Goal: Book appointment/travel/reservation

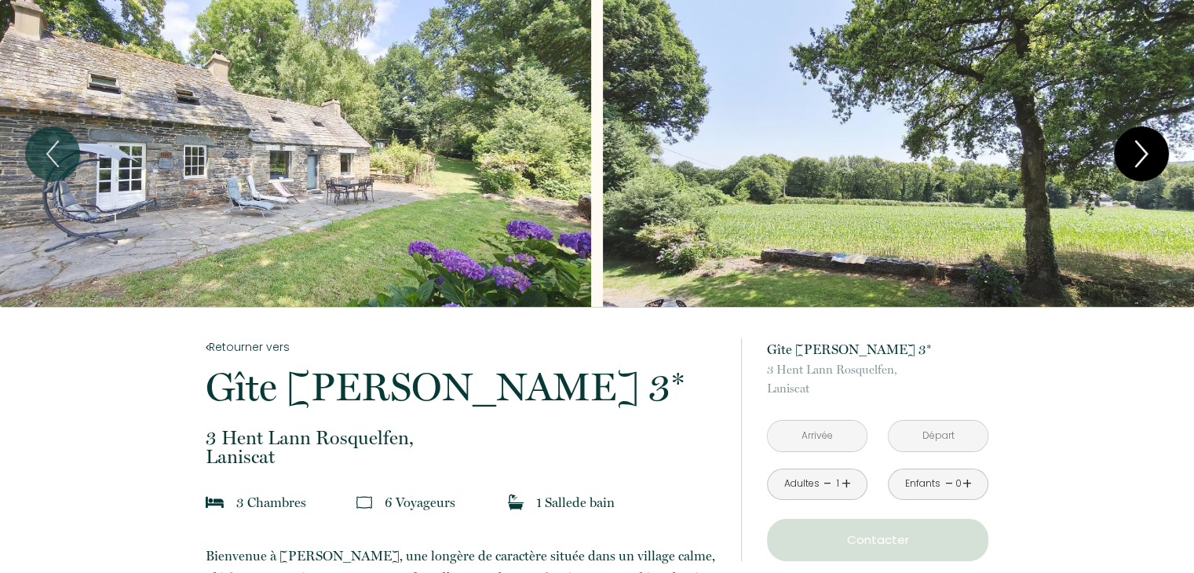
click at [1147, 150] on icon "Next" at bounding box center [1141, 153] width 33 height 47
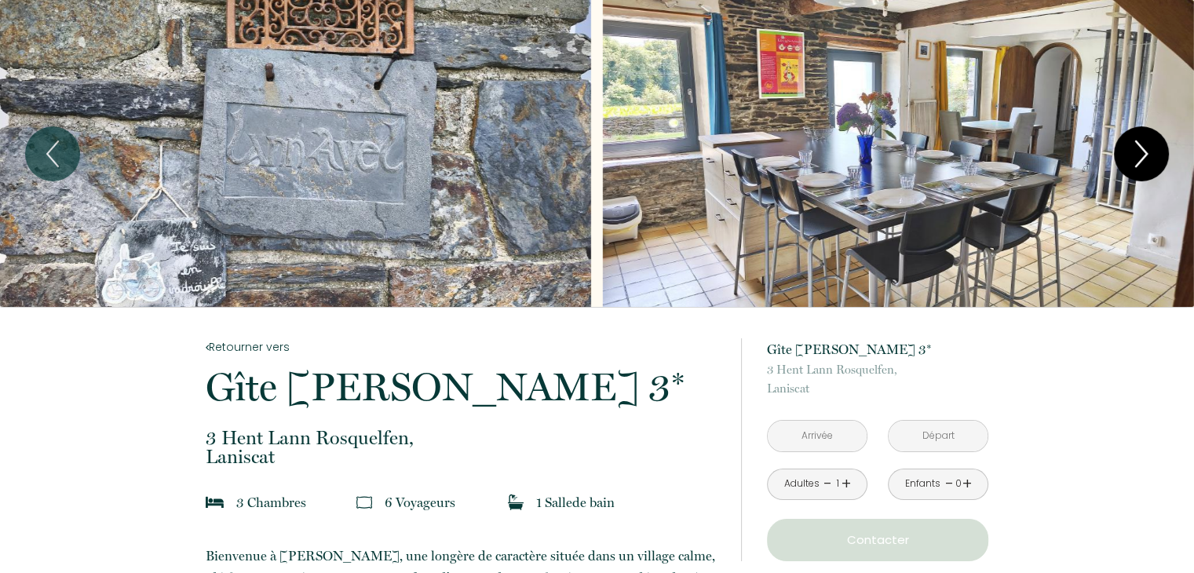
click at [1147, 150] on icon "Next" at bounding box center [1141, 153] width 33 height 47
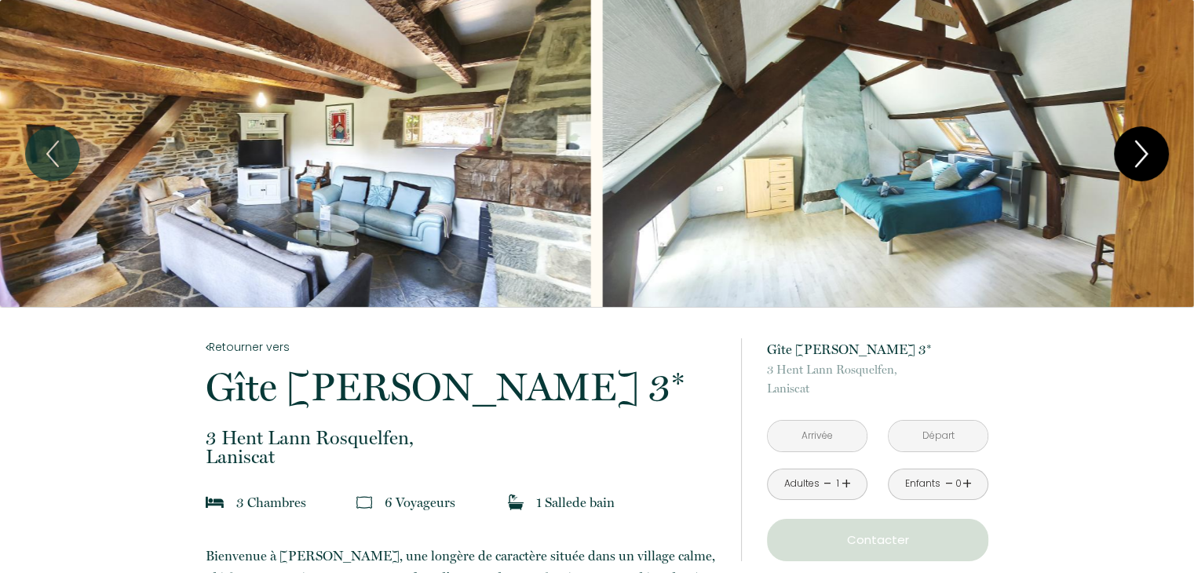
click at [1147, 150] on icon "Next" at bounding box center [1141, 153] width 33 height 47
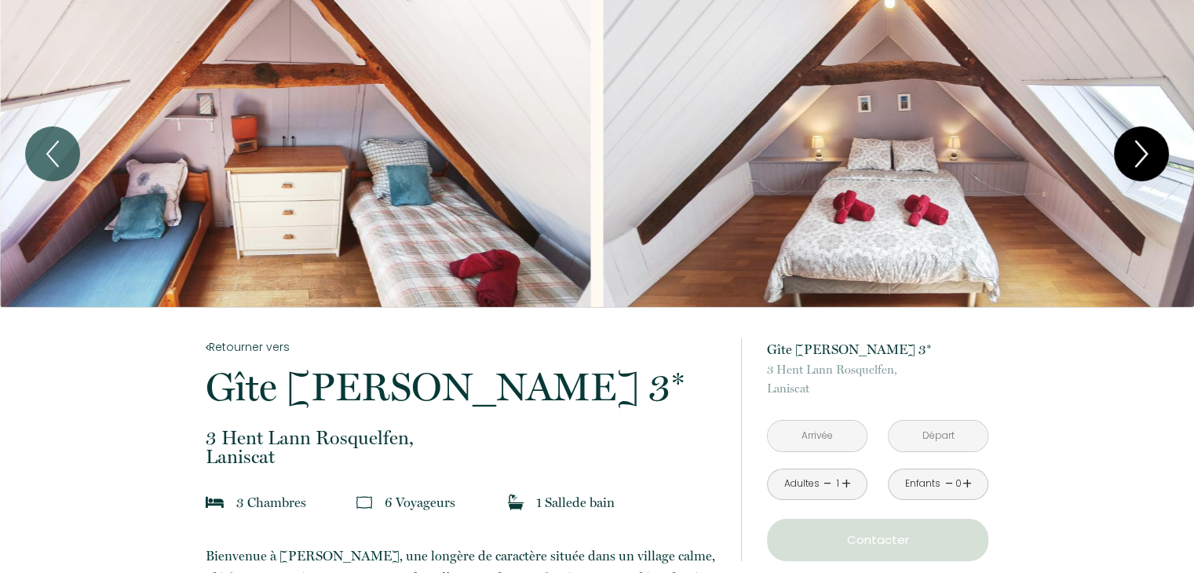
click at [1147, 150] on icon "Next" at bounding box center [1141, 153] width 33 height 47
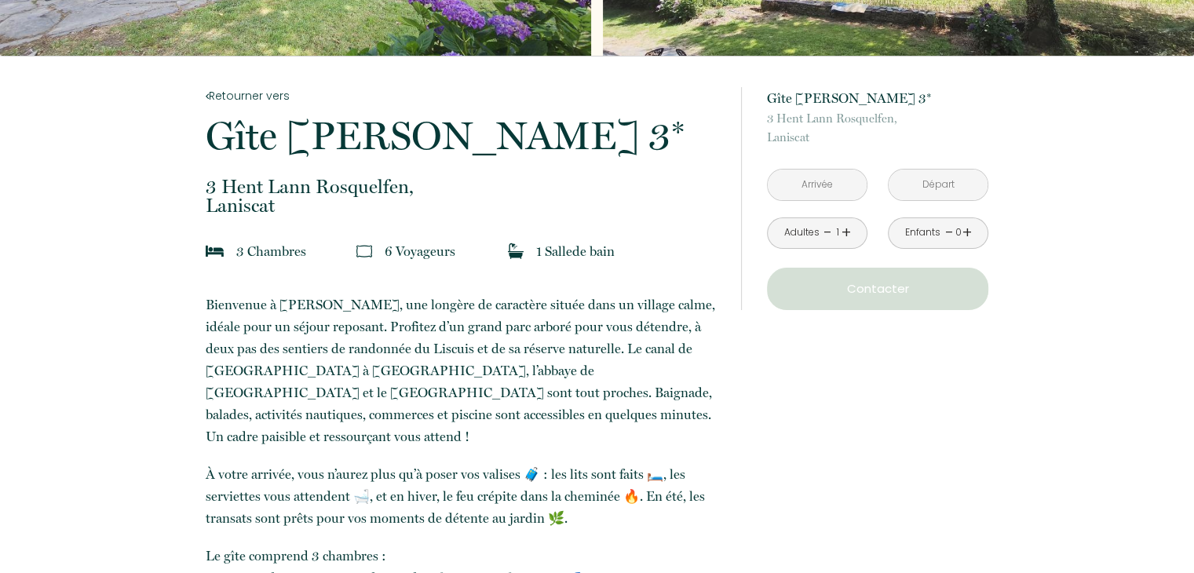
scroll to position [314, 0]
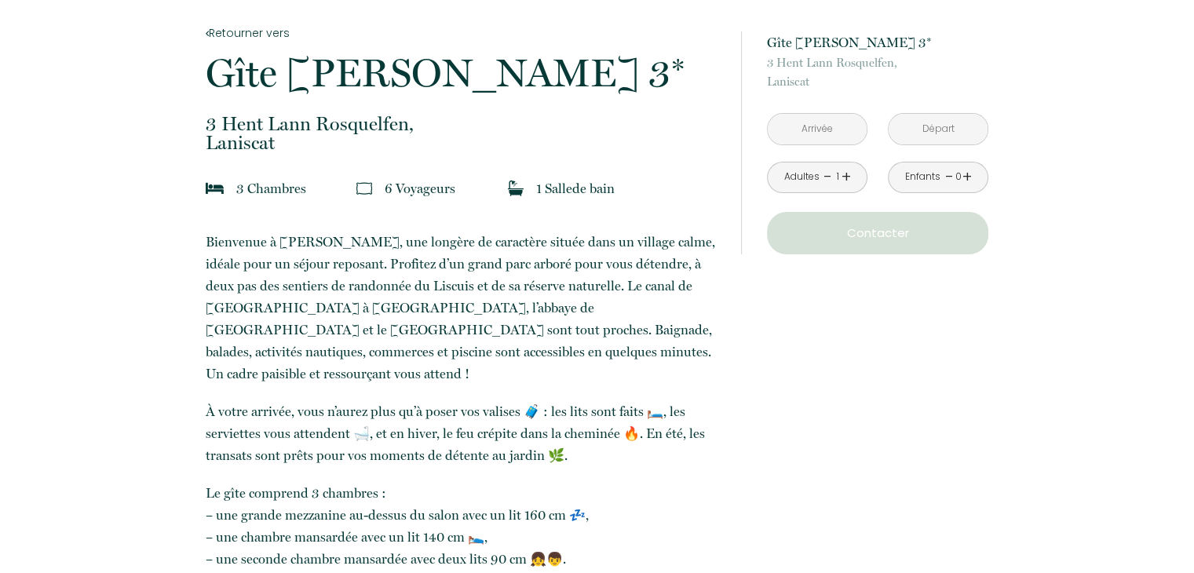
click at [846, 174] on link "+" at bounding box center [845, 177] width 9 height 24
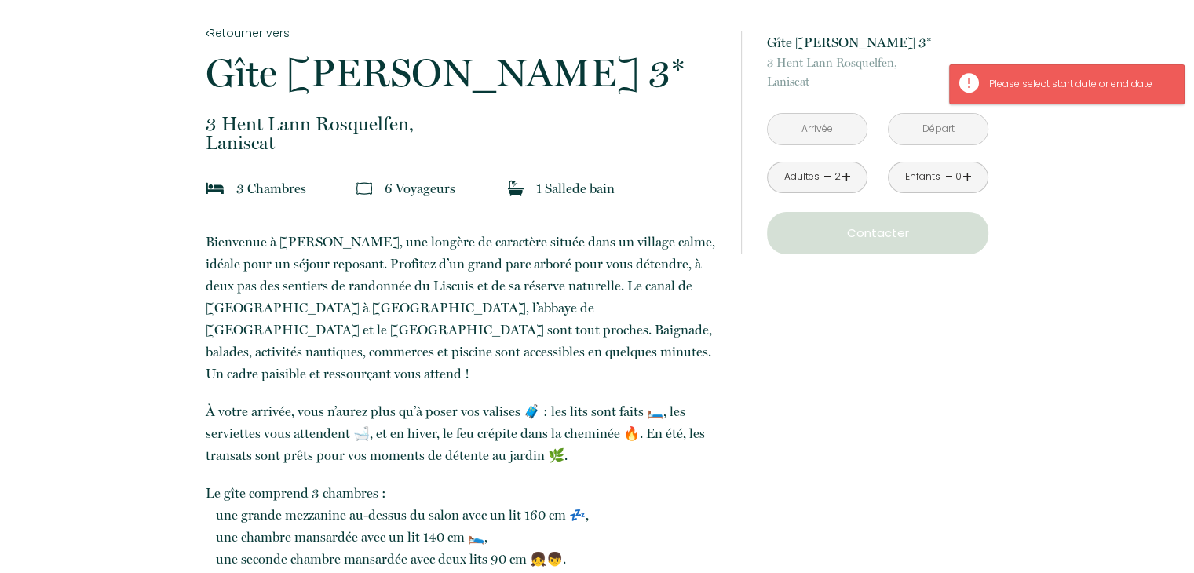
click at [823, 124] on input "text" at bounding box center [816, 129] width 99 height 31
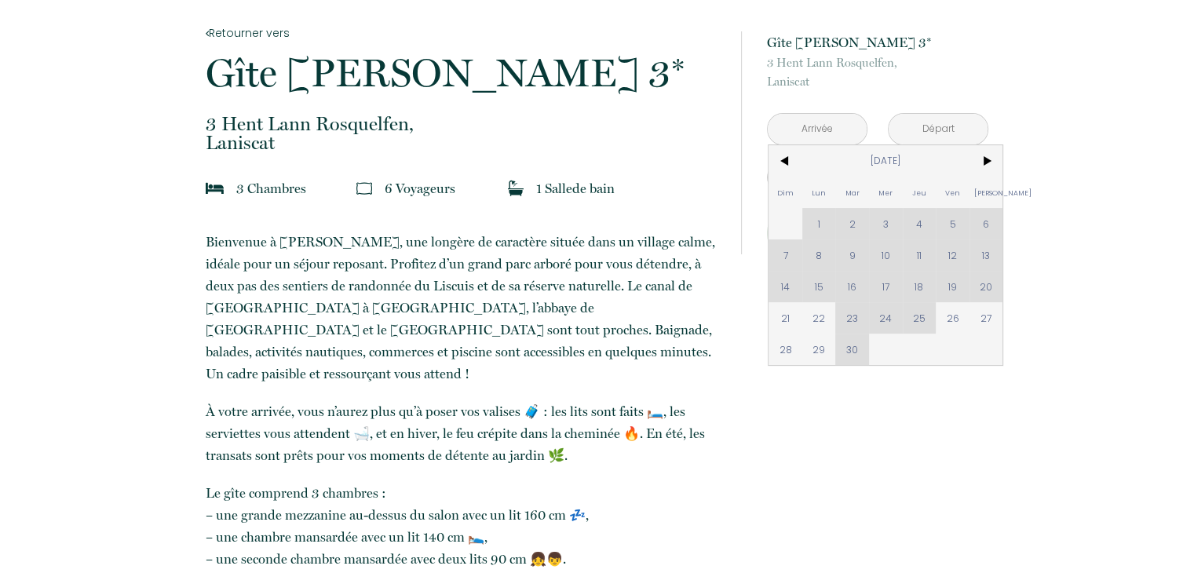
click at [951, 285] on div "Dim Lun Mar Mer Jeu Ven Sam 1 2 3 4 5 6 7 8 9 10 11 12 13 14 15 16 17 18 19 20 …" at bounding box center [885, 255] width 234 height 220
click at [953, 286] on div "Dim Lun Mar Mer Jeu Ven Sam 1 2 3 4 5 6 7 8 9 10 11 12 13 14 15 16 17 18 19 20 …" at bounding box center [885, 255] width 234 height 220
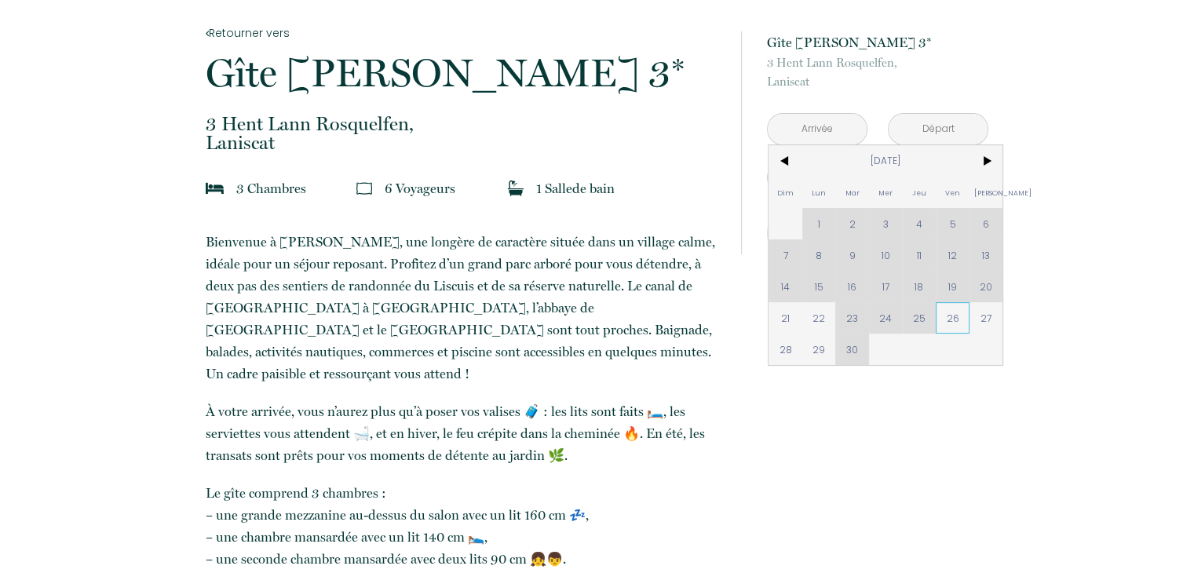
click at [955, 312] on span "26" at bounding box center [952, 317] width 34 height 31
type input "[DATE]"
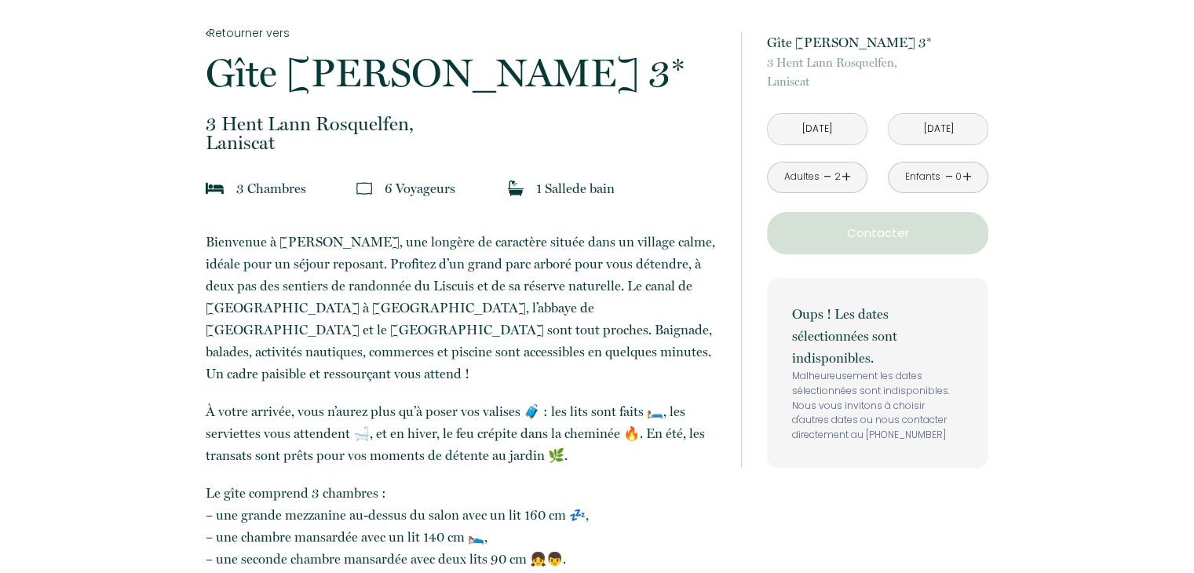
click at [817, 123] on input "[DATE]" at bounding box center [816, 129] width 99 height 31
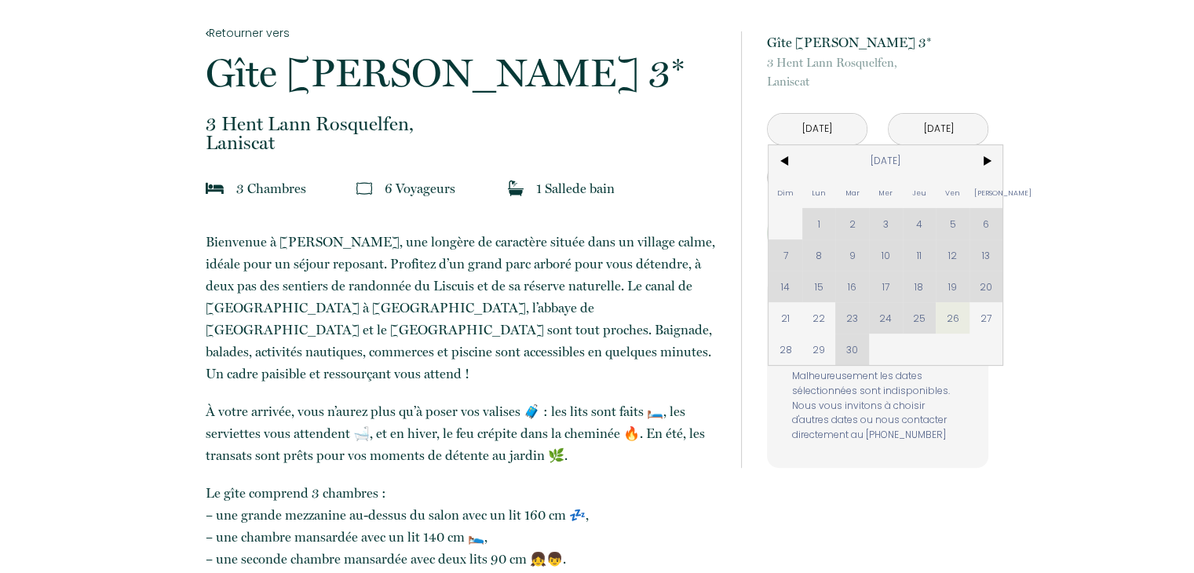
click at [951, 283] on div "Dim Lun Mar Mer Jeu Ven Sam 1 2 3 4 5 6 7 8 9 10 11 12 13 14 15 16 17 18 19 20 …" at bounding box center [885, 255] width 234 height 220
click at [951, 285] on div "Dim Lun Mar Mer Jeu Ven Sam 1 2 3 4 5 6 7 8 9 10 11 12 13 14 15 16 17 18 19 20 …" at bounding box center [885, 255] width 234 height 220
click at [932, 284] on div "Dim Lun Mar Mer Jeu Ven Sam 1 2 3 4 5 6 7 8 9 10 11 12 13 14 15 16 17 18 19 20 …" at bounding box center [885, 255] width 234 height 220
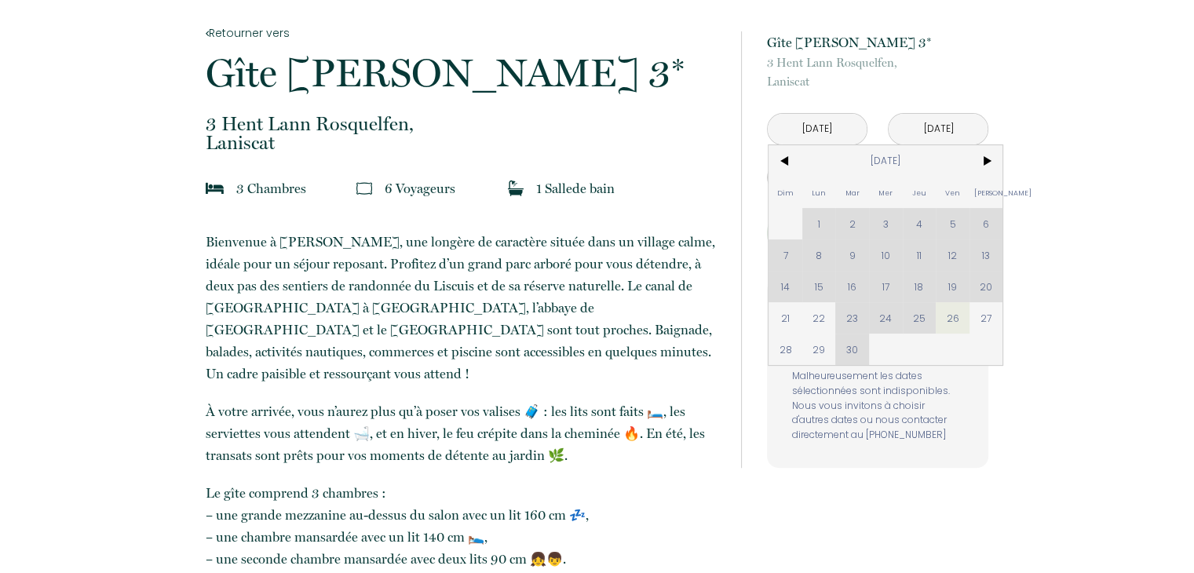
click at [892, 286] on div "Dim Lun Mar Mer Jeu Ven Sam 1 2 3 4 5 6 7 8 9 10 11 12 13 14 15 16 17 18 19 20 …" at bounding box center [885, 255] width 234 height 220
